Goal: Information Seeking & Learning: Learn about a topic

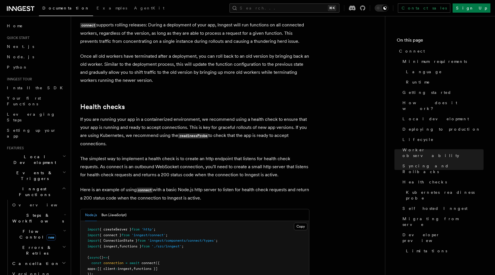
scroll to position [2299, 0]
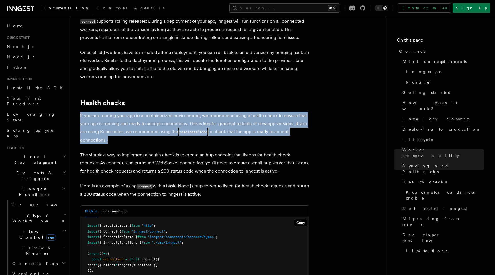
click at [127, 112] on p "If you are running your app in a containerized environment, we recommend using …" at bounding box center [194, 128] width 229 height 32
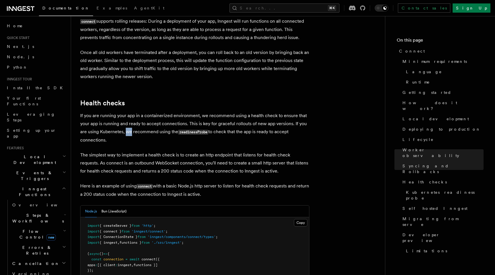
click at [127, 112] on p "If you are running your app in a containerized environment, we recommend using …" at bounding box center [194, 128] width 229 height 32
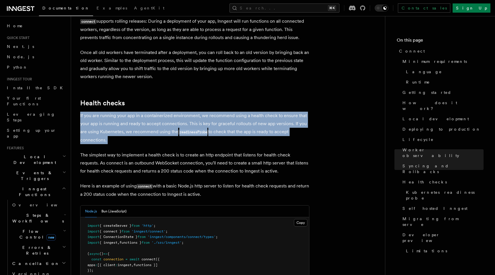
click at [127, 112] on p "If you are running your app in a containerized environment, we recommend using …" at bounding box center [194, 128] width 229 height 32
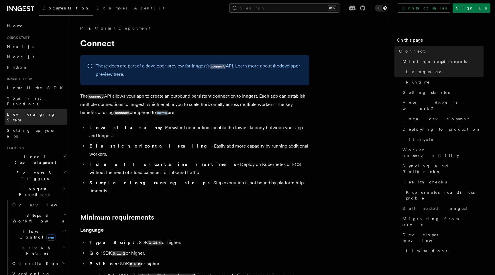
scroll to position [3, 0]
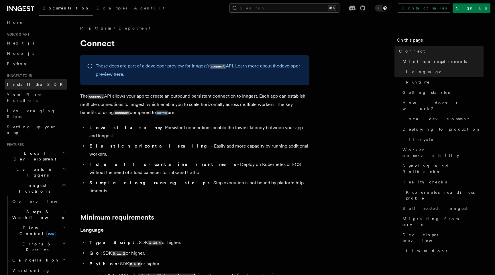
click at [48, 81] on link "Install the SDK" at bounding box center [36, 84] width 63 height 10
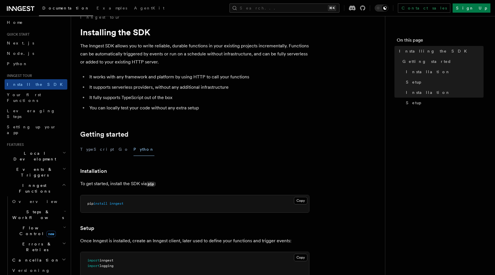
scroll to position [141, 0]
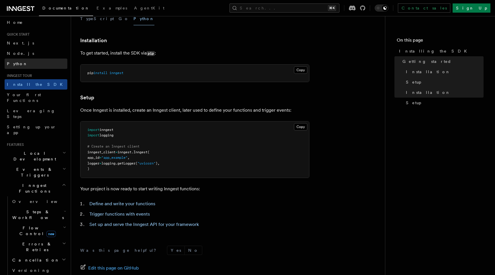
click at [48, 62] on link "Python" at bounding box center [36, 63] width 63 height 10
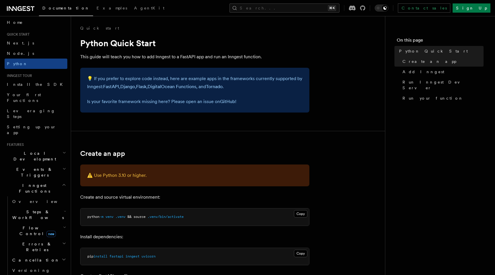
scroll to position [129, 0]
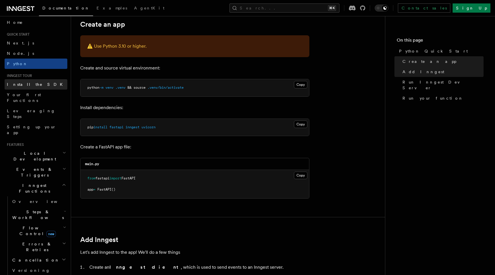
click at [33, 81] on span "Install the SDK" at bounding box center [36, 84] width 59 height 6
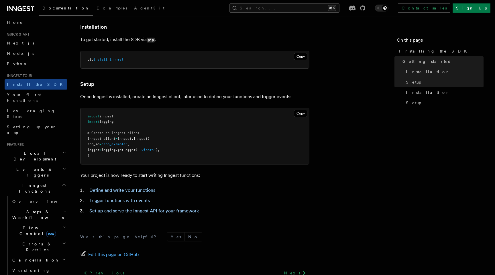
scroll to position [208, 0]
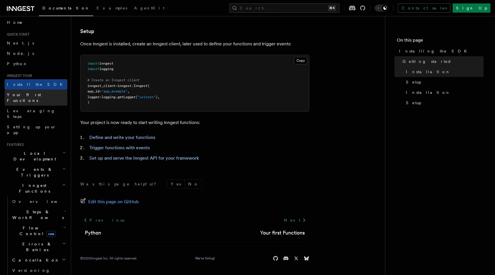
click at [39, 95] on span "Your first Functions" at bounding box center [24, 97] width 34 height 10
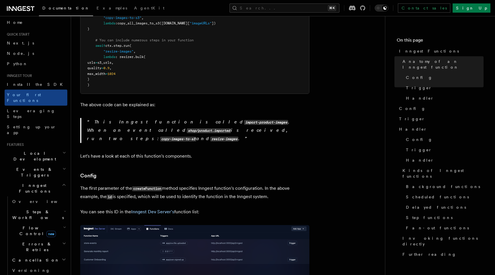
scroll to position [244, 0]
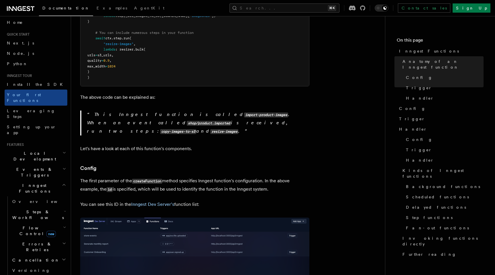
click at [175, 177] on p "The first parameter of the createFunction method specifies Inngest function's c…" at bounding box center [194, 185] width 229 height 17
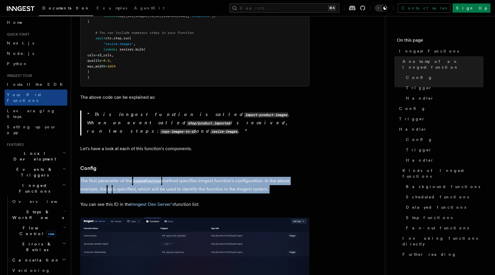
click at [175, 177] on p "The first parameter of the createFunction method specifies Inngest function's c…" at bounding box center [194, 185] width 229 height 17
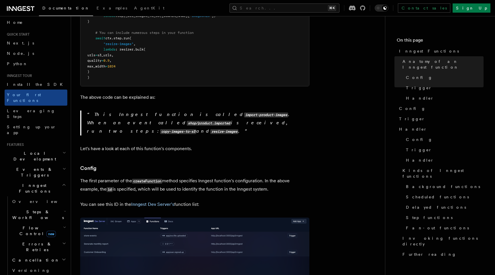
click at [187, 164] on h3 "Config" at bounding box center [194, 168] width 229 height 8
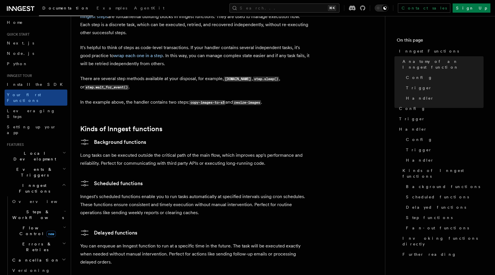
scroll to position [896, 0]
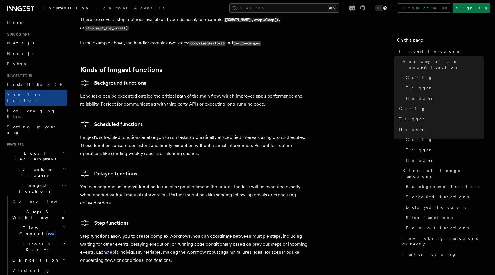
click at [164, 92] on p "Long tasks can be executed outside the critical path of the main flow, which im…" at bounding box center [194, 100] width 229 height 16
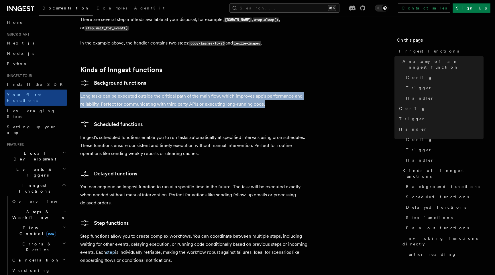
click at [163, 92] on p "Long tasks can be executed outside the critical path of the main flow, which im…" at bounding box center [194, 100] width 229 height 16
click at [162, 92] on p "Long tasks can be executed outside the critical path of the main flow, which im…" at bounding box center [194, 100] width 229 height 16
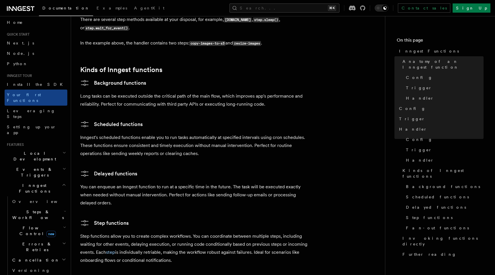
click at [158, 92] on p "Long tasks can be executed outside the critical path of the main flow, which im…" at bounding box center [194, 100] width 229 height 16
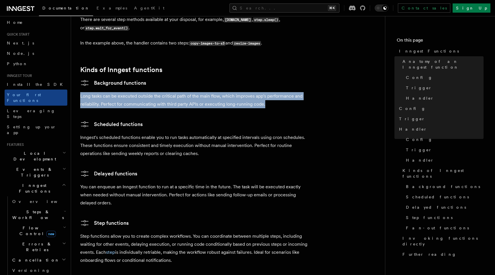
click at [158, 92] on p "Long tasks can be executed outside the critical path of the main flow, which im…" at bounding box center [194, 100] width 229 height 16
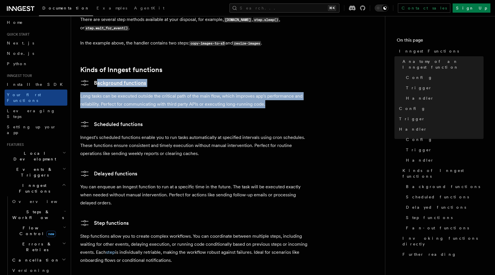
drag, startPoint x: 276, startPoint y: 75, endPoint x: 78, endPoint y: 61, distance: 198.6
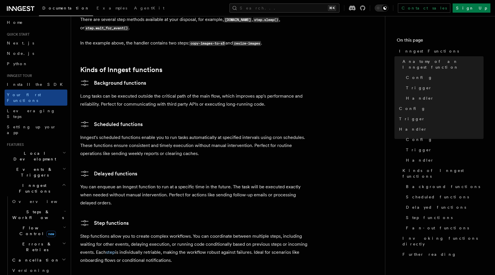
click at [104, 133] on p "Inngest's scheduled functions enable you to run tasks automatically at specifie…" at bounding box center [194, 145] width 229 height 24
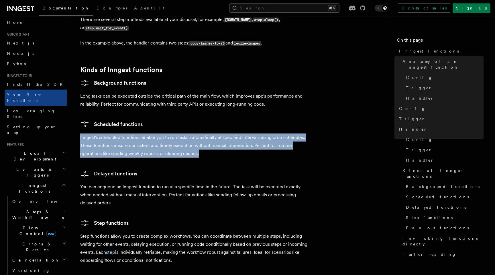
click at [104, 133] on p "Inngest's scheduled functions enable you to run tasks automatically at specifie…" at bounding box center [194, 145] width 229 height 24
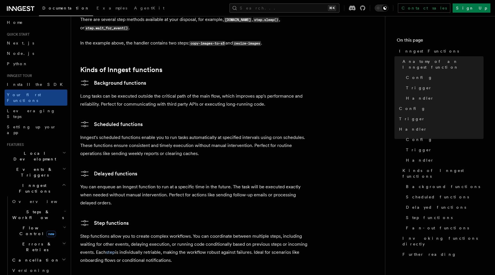
click at [177, 183] on p "You can enqueue an Inngest function to run at a specific time in the future. Th…" at bounding box center [194, 195] width 229 height 24
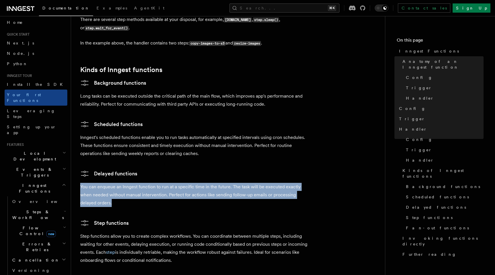
click at [177, 183] on p "You can enqueue an Inngest function to run at a specific time in the future. Th…" at bounding box center [194, 195] width 229 height 24
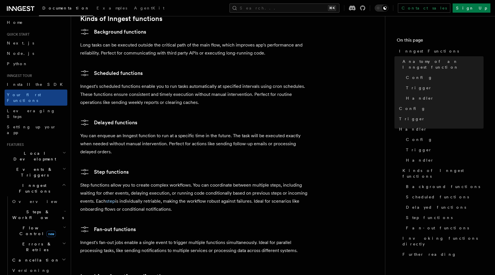
click at [152, 181] on p "Step functions allow you to create complex workflows. You can coordinate betwee…" at bounding box center [194, 197] width 229 height 32
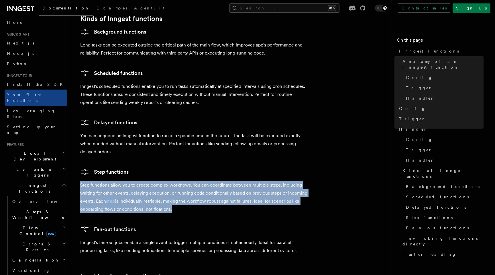
click at [152, 181] on p "Step functions allow you to create complex workflows. You can coordinate betwee…" at bounding box center [194, 197] width 229 height 32
drag, startPoint x: 192, startPoint y: 191, endPoint x: 83, endPoint y: 150, distance: 116.5
click at [83, 167] on icon at bounding box center [84, 171] width 9 height 9
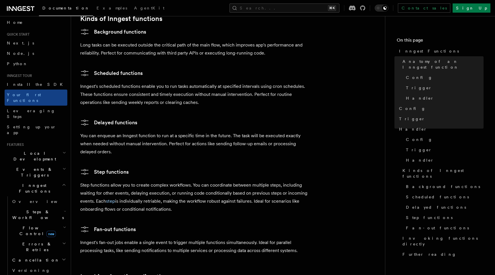
click at [209, 132] on p "You can enqueue an Inngest function to run at a specific time in the future. Th…" at bounding box center [194, 144] width 229 height 24
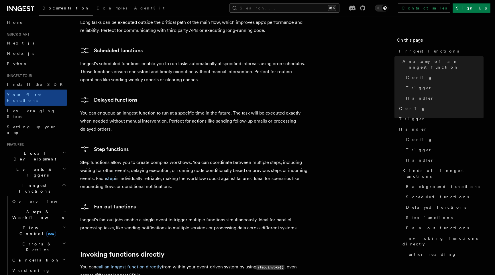
scroll to position [1052, 0]
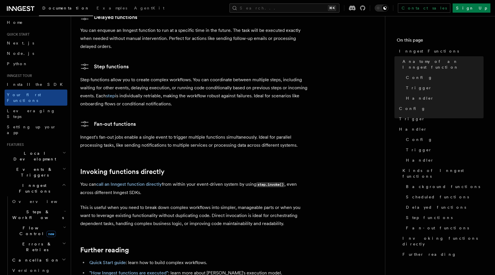
click at [142, 133] on p "Inngest's fan-out jobs enable a single event to trigger multiple functions simu…" at bounding box center [194, 141] width 229 height 16
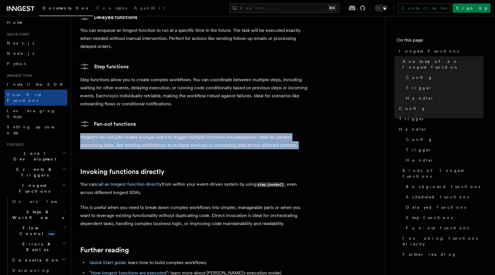
click at [142, 133] on p "Inngest's fan-out jobs enable a single event to trigger multiple functions simu…" at bounding box center [194, 141] width 229 height 16
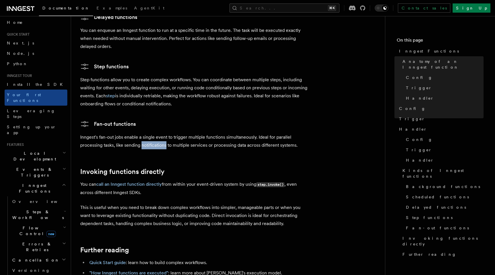
click at [142, 133] on p "Inngest's fan-out jobs enable a single event to trigger multiple functions simu…" at bounding box center [194, 141] width 229 height 16
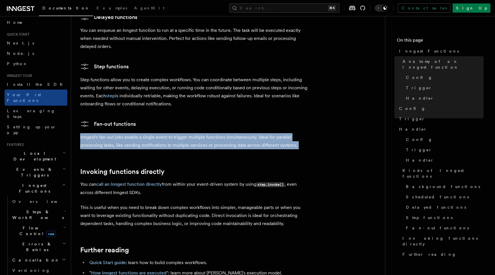
click at [142, 133] on p "Inngest's fan-out jobs enable a single event to trigger multiple functions simu…" at bounding box center [194, 141] width 229 height 16
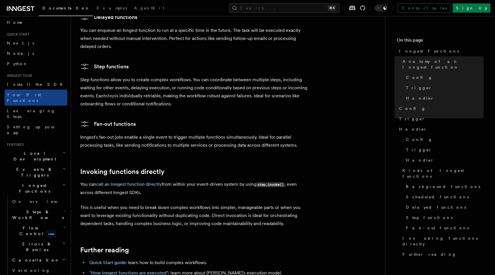
click at [142, 76] on p "Step functions allow you to create complex workflows. You can coordinate betwee…" at bounding box center [194, 92] width 229 height 32
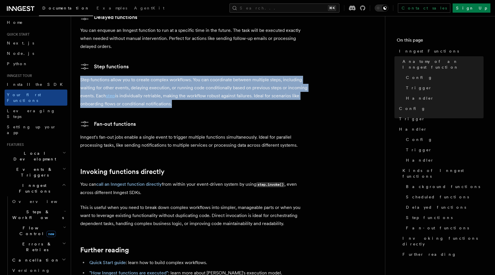
click at [142, 76] on p "Step functions allow you to create complex workflows. You can coordinate betwee…" at bounding box center [194, 92] width 229 height 32
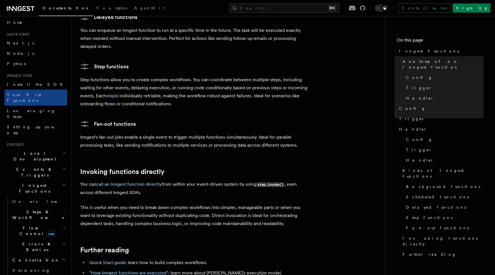
click at [139, 133] on p "Inngest's fan-out jobs enable a single event to trigger multiple functions simu…" at bounding box center [194, 141] width 229 height 16
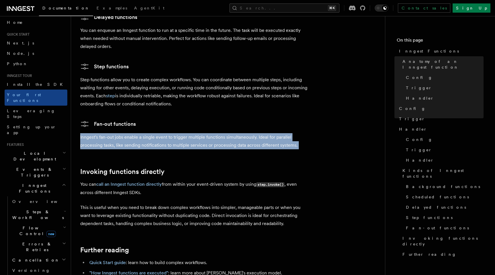
click at [139, 133] on p "Inngest's fan-out jobs enable a single event to trigger multiple functions simu…" at bounding box center [194, 141] width 229 height 16
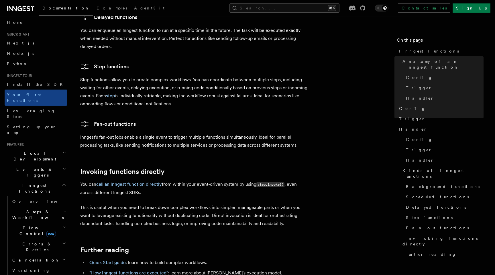
click at [125, 76] on p "Step functions allow you to create complex workflows. You can coordinate betwee…" at bounding box center [194, 92] width 229 height 32
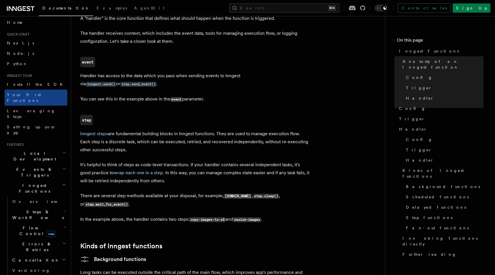
scroll to position [727, 0]
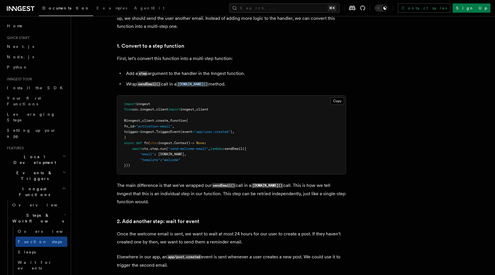
scroll to position [370, 0]
